Goal: Task Accomplishment & Management: Manage account settings

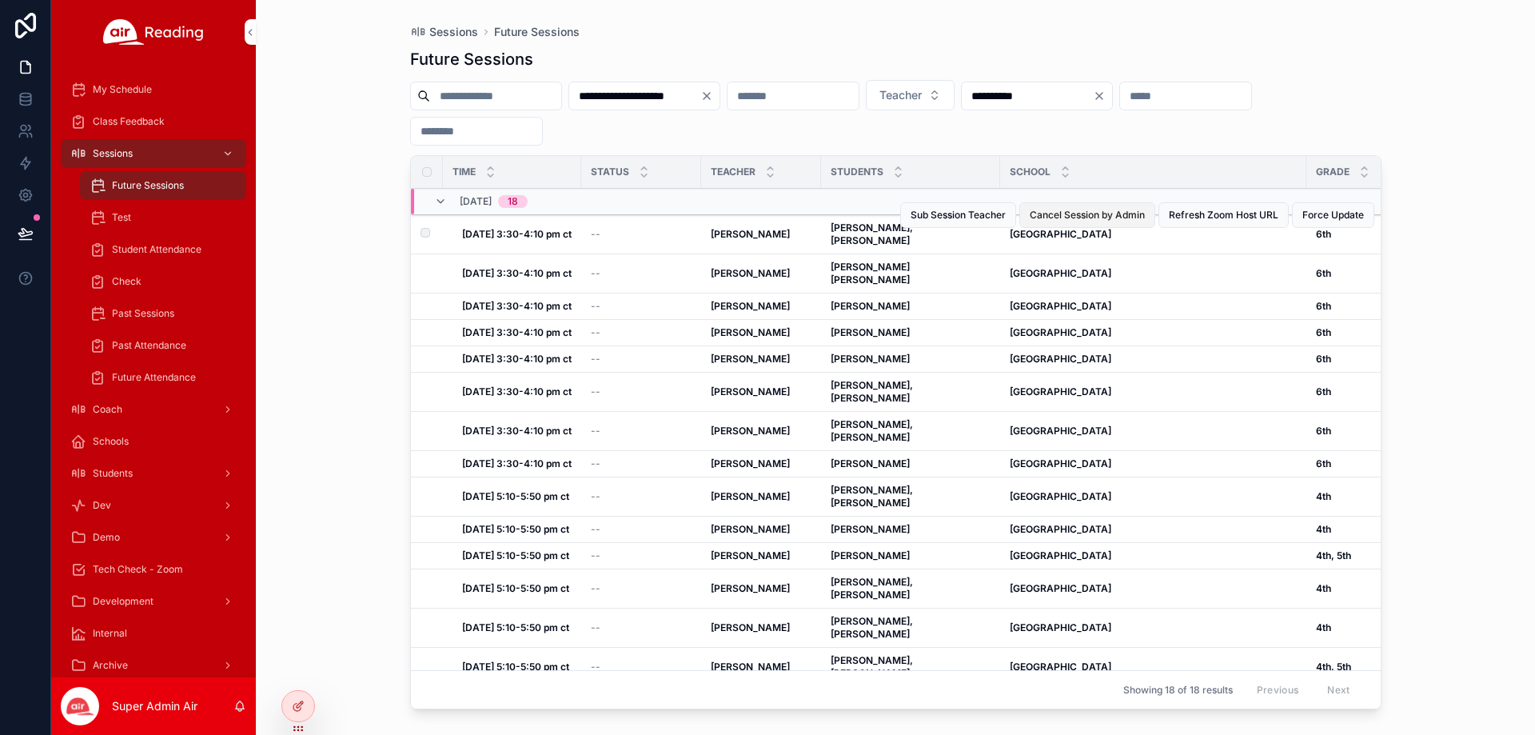
click at [1094, 215] on span "Cancel Session by Admin" at bounding box center [1086, 215] width 115 height 13
click at [1061, 256] on span "Cancel Session by Admin" at bounding box center [1086, 254] width 115 height 13
click at [1057, 295] on span "Cancel Session by Admin" at bounding box center [1086, 293] width 115 height 13
click at [1120, 107] on input "scrollable content" at bounding box center [1185, 96] width 131 height 22
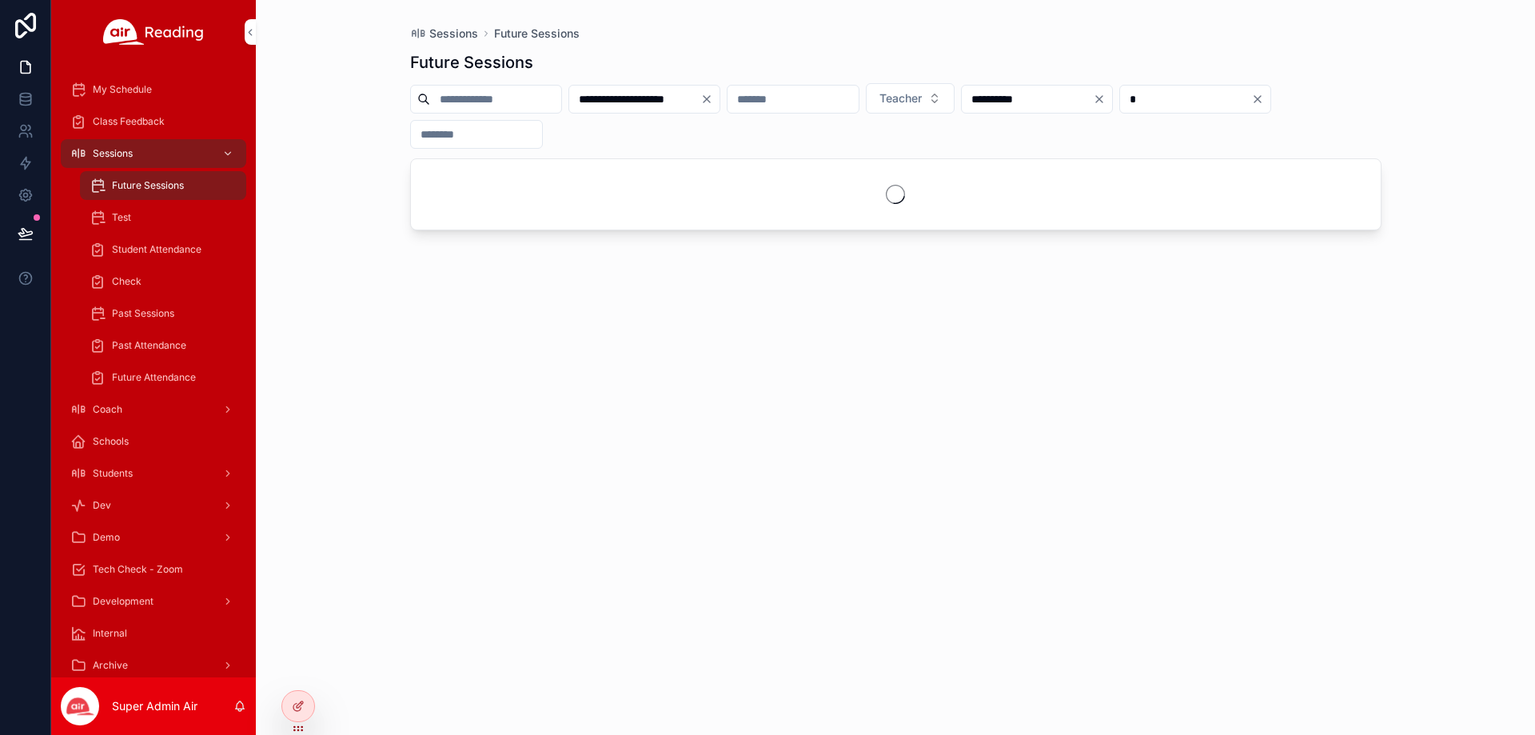
type input "*"
click at [1470, 220] on div "**********" at bounding box center [895, 367] width 1279 height 735
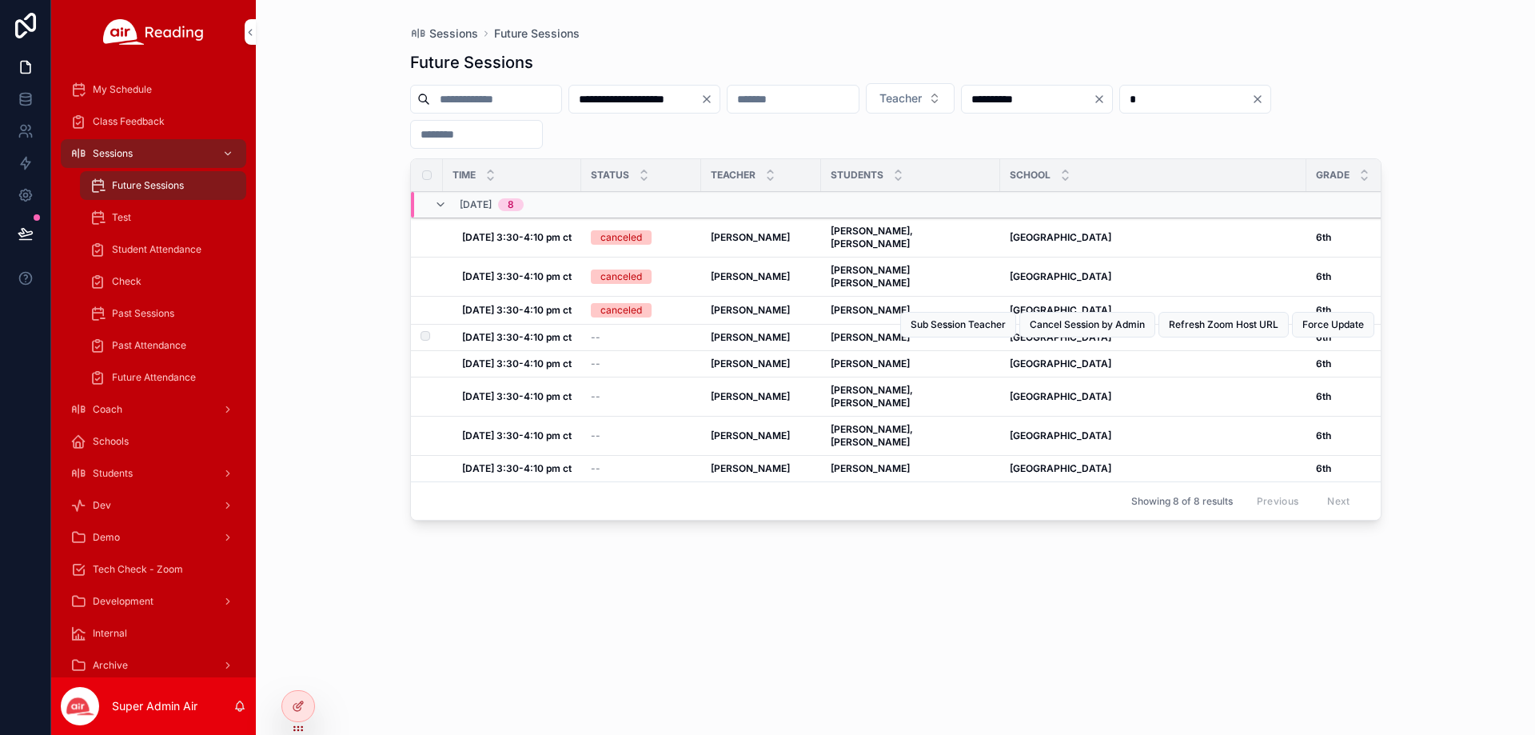
drag, startPoint x: 1115, startPoint y: 336, endPoint x: 1104, endPoint y: 363, distance: 28.7
click at [1115, 331] on span "Cancel Session by Admin" at bounding box center [1086, 324] width 115 height 13
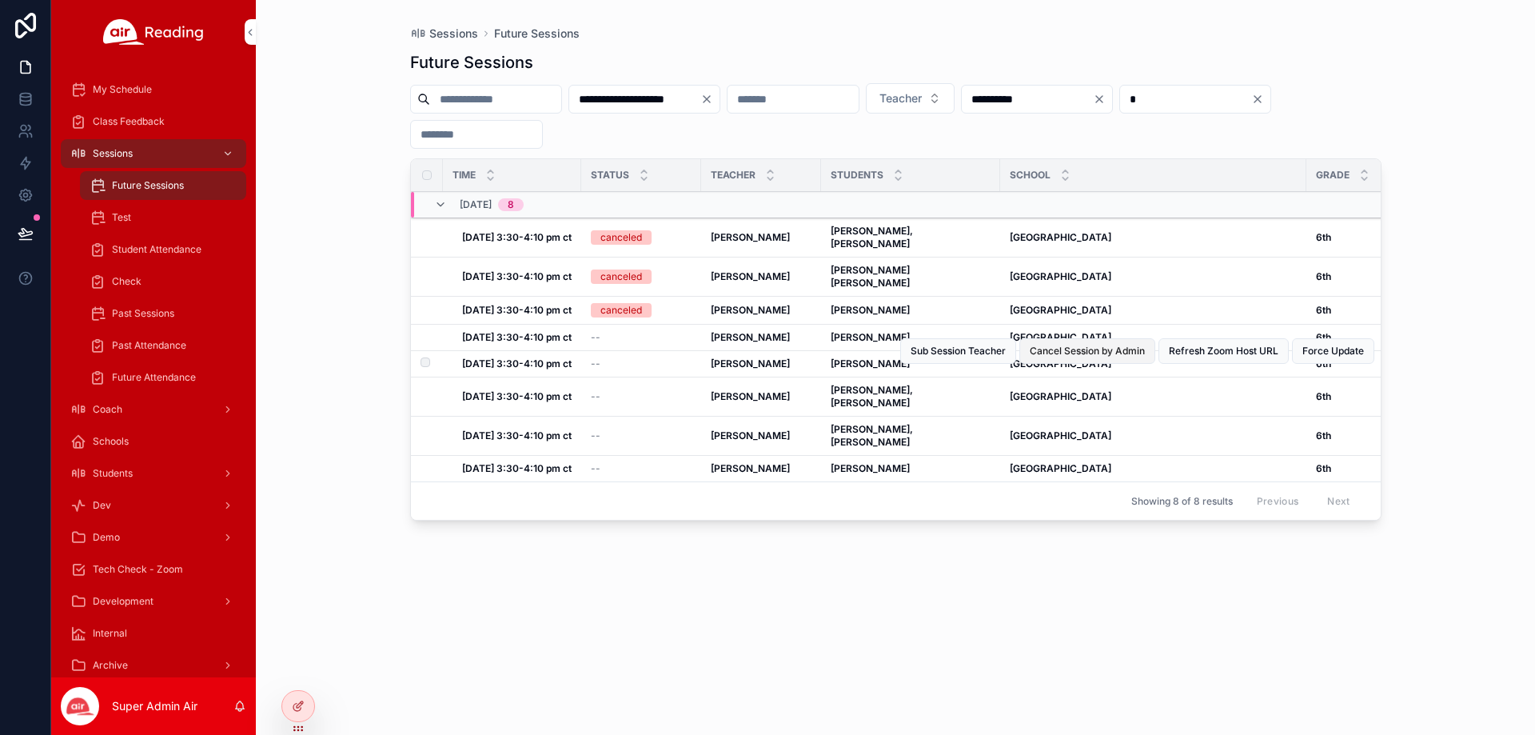
click at [1091, 357] on span "Cancel Session by Admin" at bounding box center [1086, 350] width 115 height 13
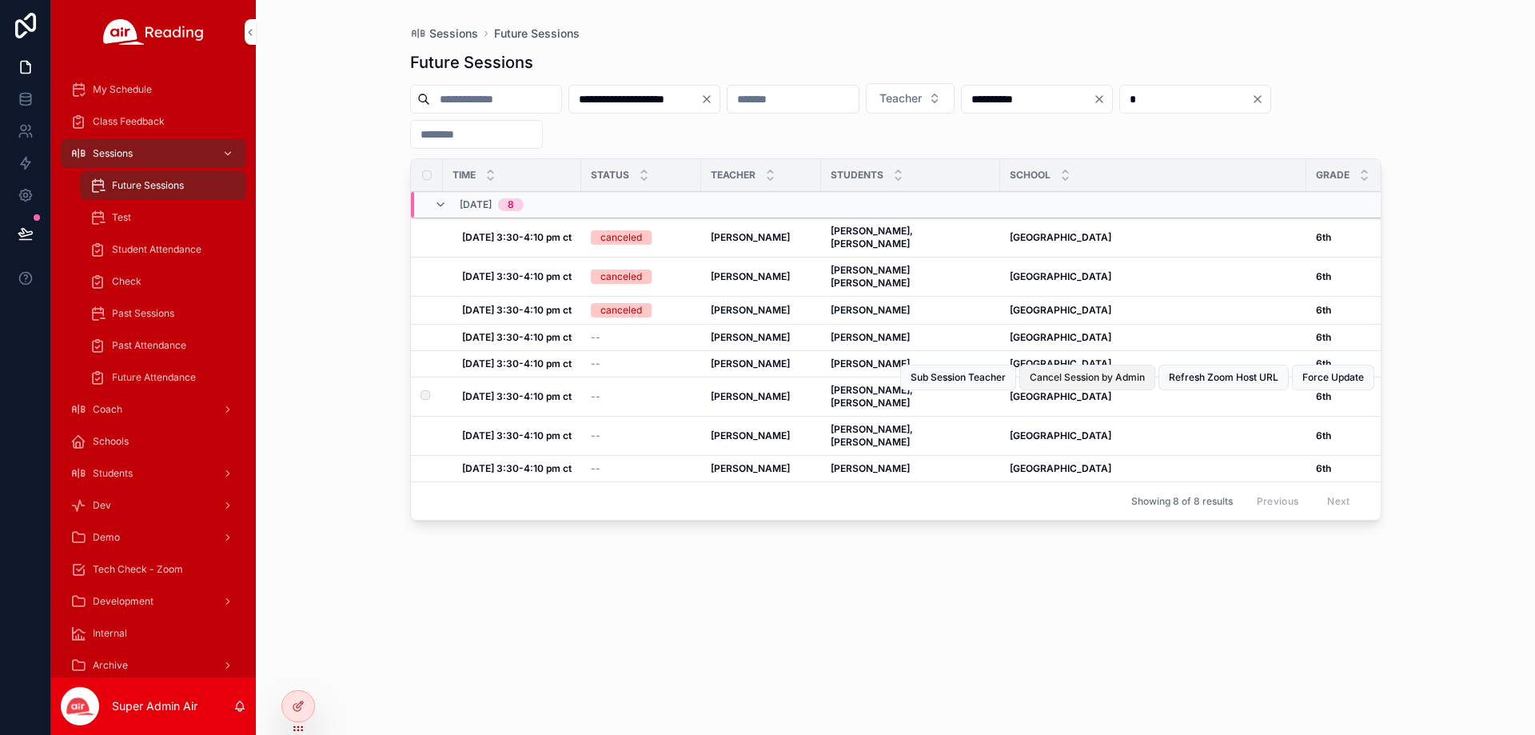
click at [1084, 384] on span "Cancel Session by Admin" at bounding box center [1086, 377] width 115 height 13
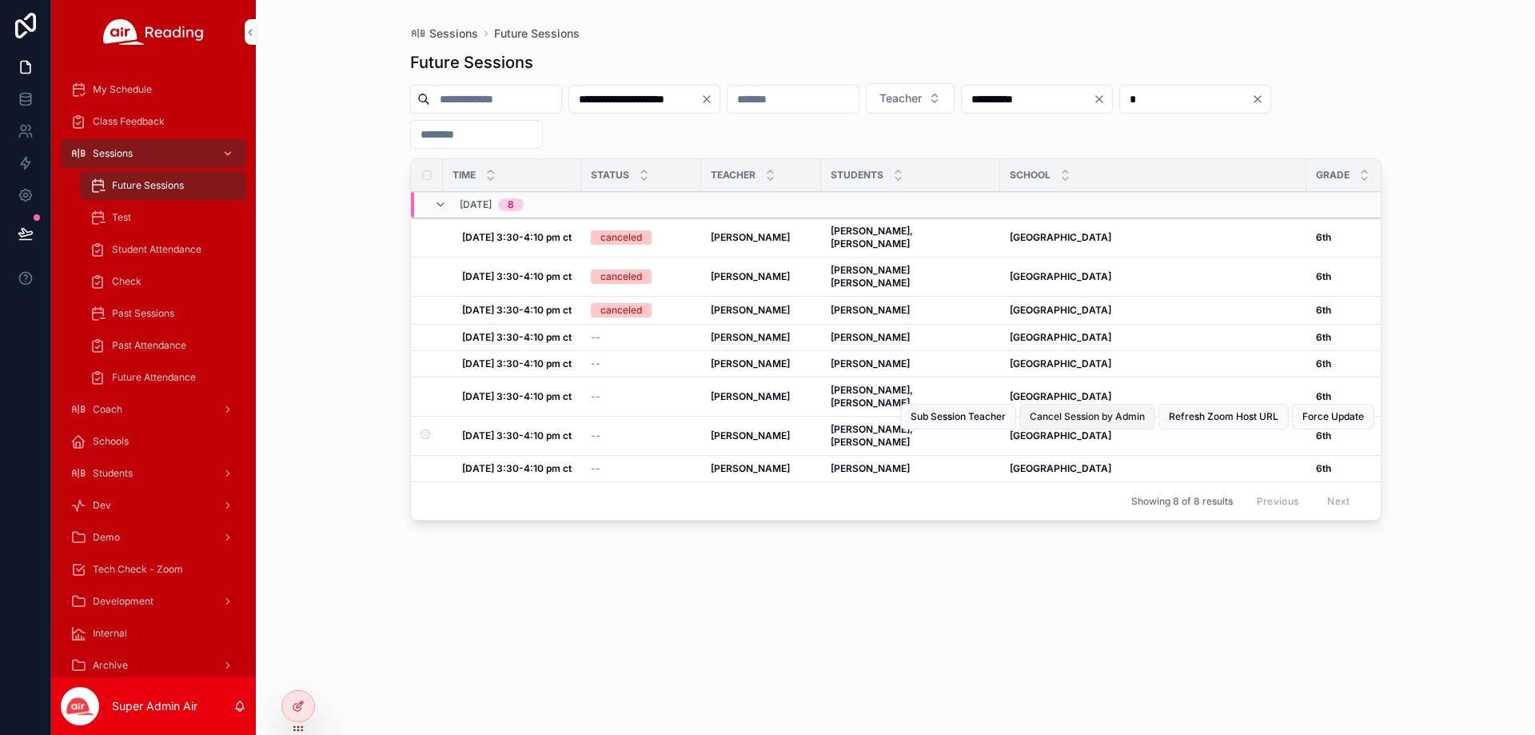
click at [1073, 423] on span "Cancel Session by Admin" at bounding box center [1086, 416] width 115 height 13
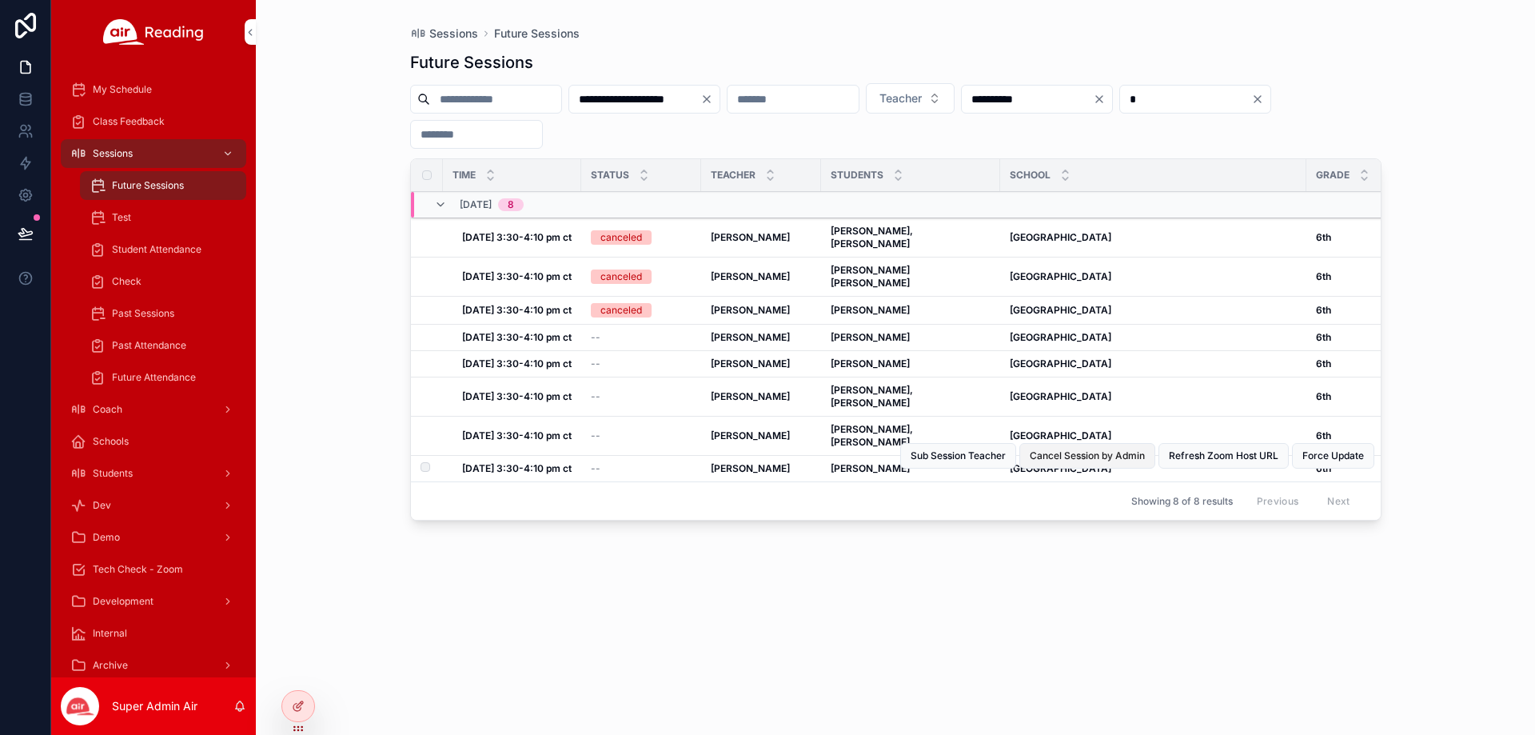
click at [1069, 462] on span "Cancel Session by Admin" at bounding box center [1086, 455] width 115 height 13
